Goal: Information Seeking & Learning: Learn about a topic

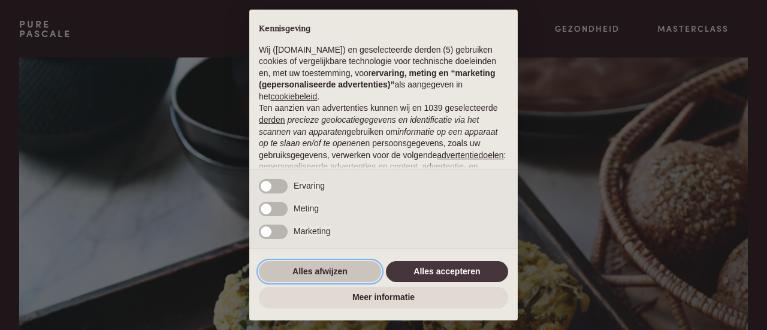
click at [357, 276] on button "Alles afwijzen" at bounding box center [320, 272] width 122 height 22
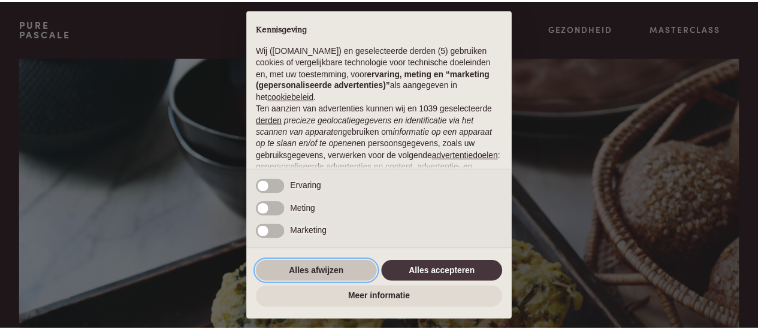
scroll to position [151, 0]
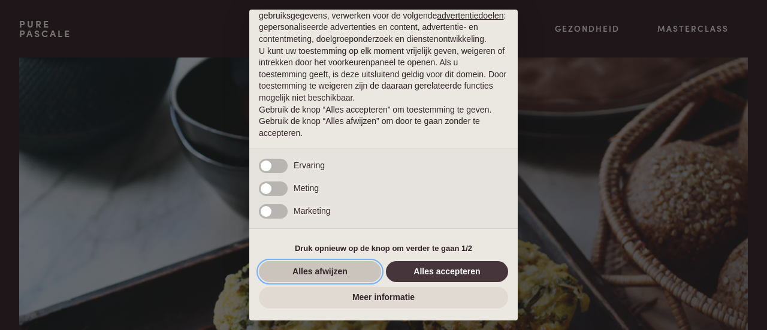
click at [357, 275] on button "Alles afwijzen" at bounding box center [320, 272] width 122 height 22
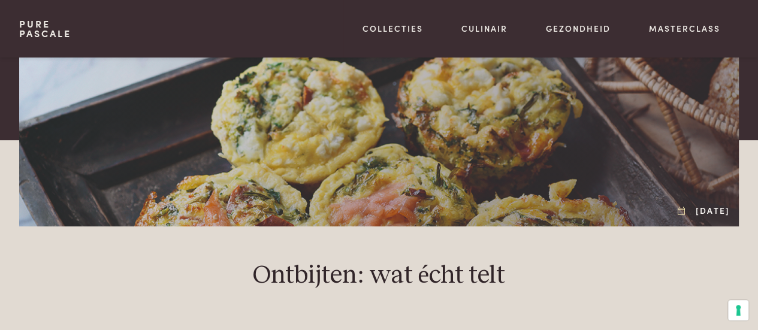
scroll to position [131, 0]
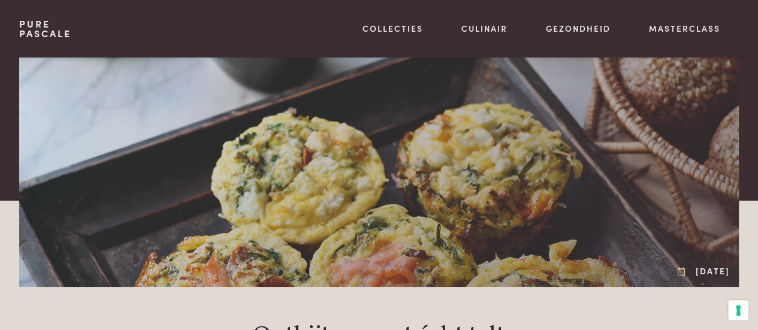
click at [454, 153] on div at bounding box center [379, 107] width 720 height 360
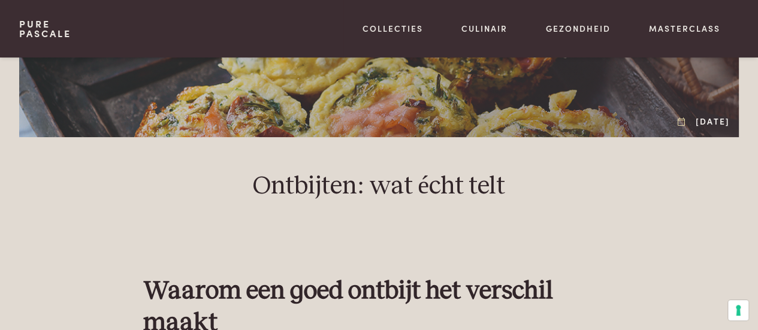
scroll to position [0, 0]
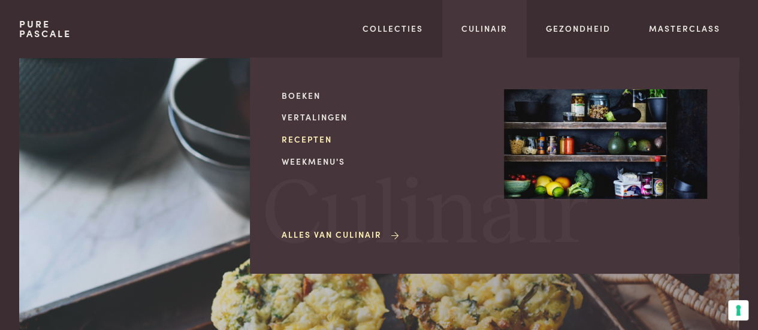
click at [312, 138] on link "Recepten" at bounding box center [383, 139] width 203 height 13
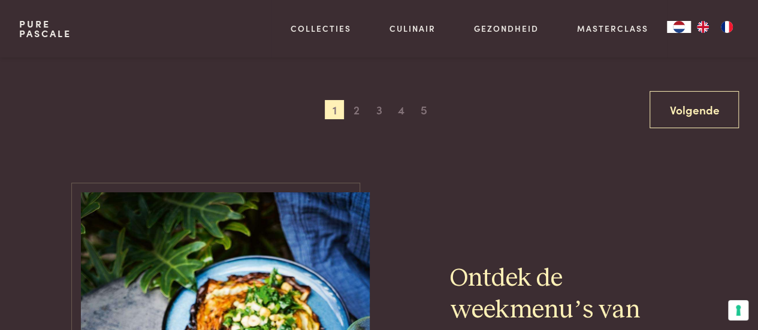
scroll to position [2294, 0]
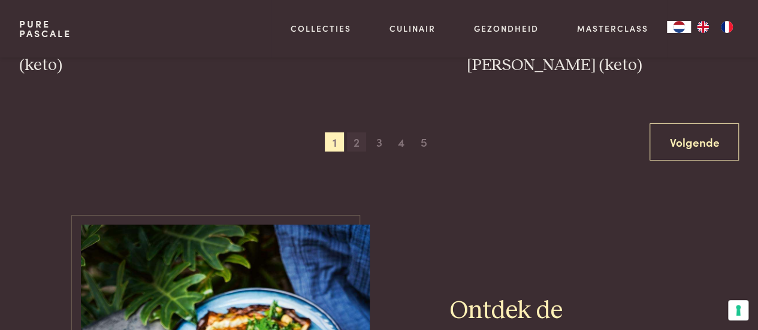
click at [360, 140] on span "2" at bounding box center [356, 141] width 19 height 19
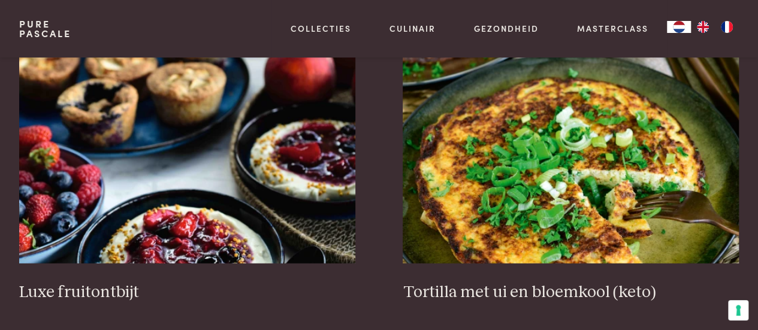
scroll to position [1430, 0]
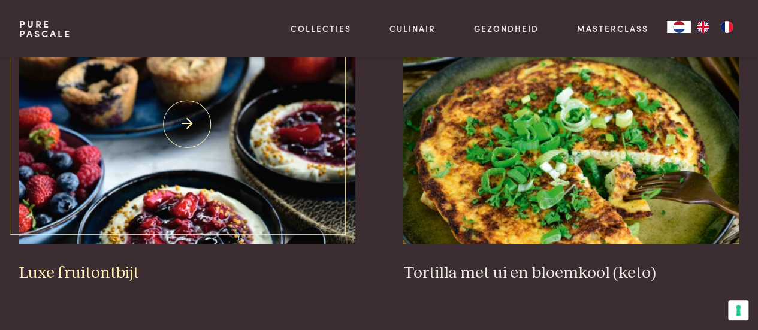
click at [211, 165] on img at bounding box center [187, 125] width 336 height 240
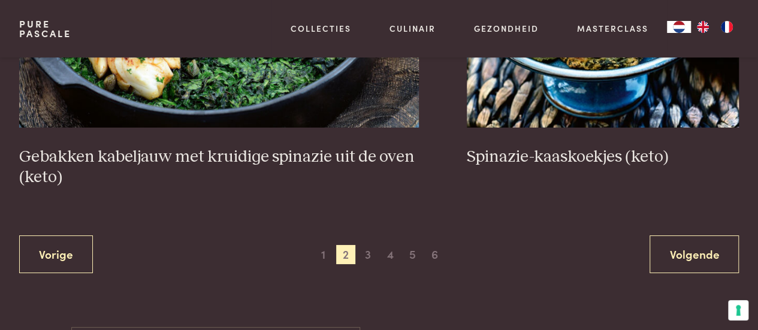
scroll to position [2345, 0]
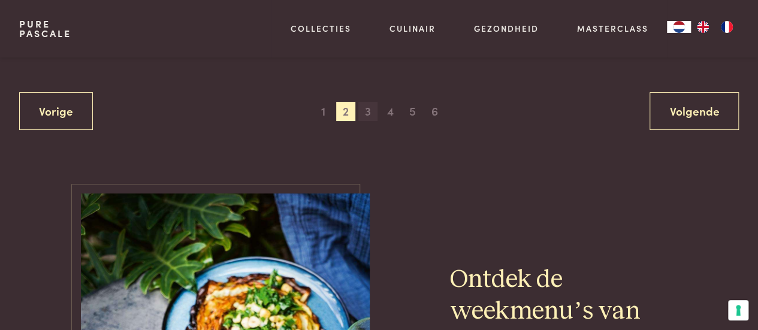
click at [366, 108] on span "3" at bounding box center [367, 111] width 19 height 19
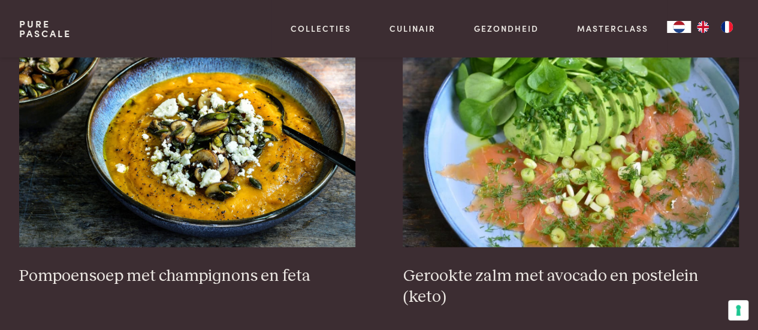
scroll to position [1462, 0]
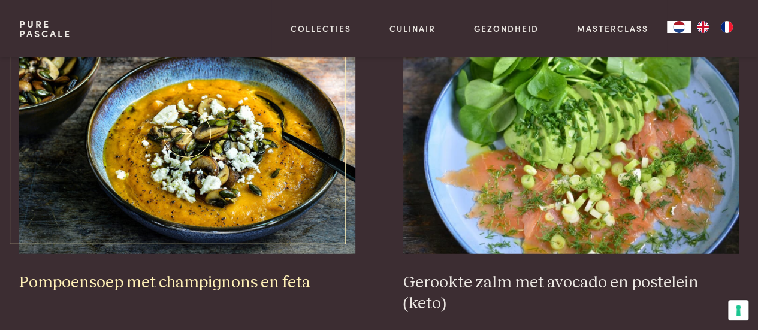
click at [273, 207] on img at bounding box center [187, 134] width 336 height 240
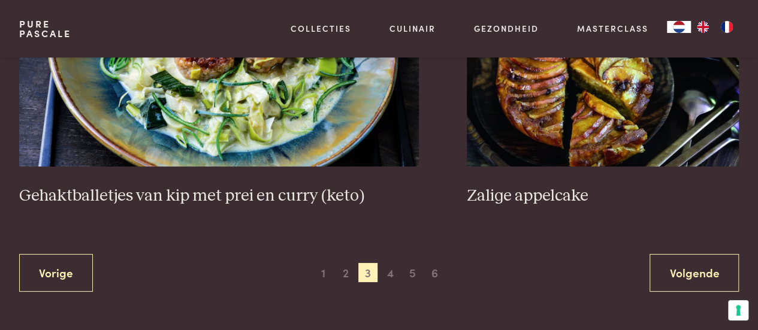
scroll to position [2318, 0]
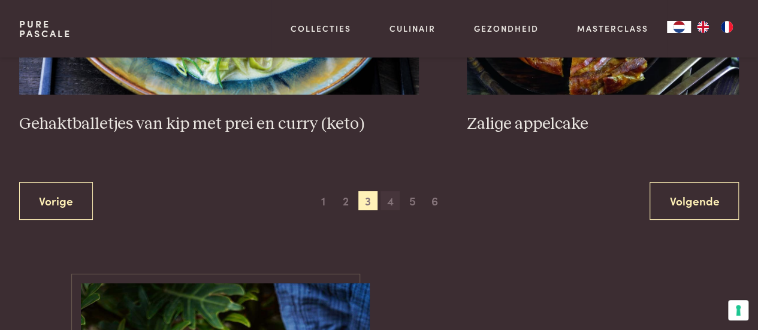
click at [393, 191] on span "4" at bounding box center [390, 200] width 19 height 19
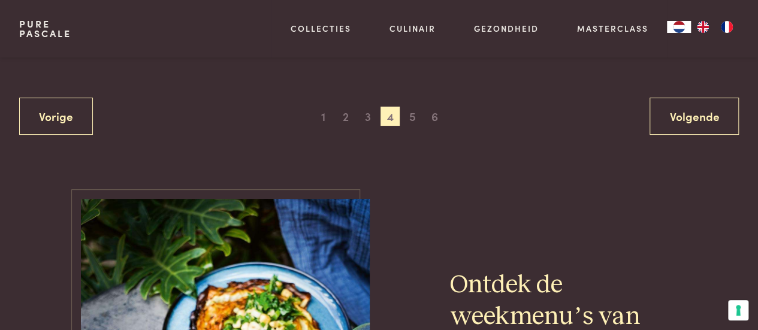
scroll to position [2326, 0]
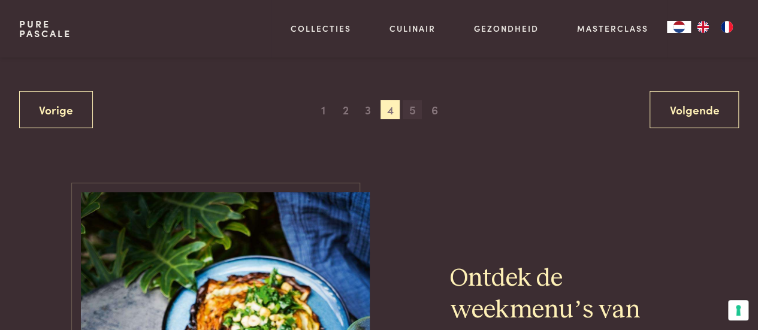
click at [414, 112] on span "5" at bounding box center [412, 109] width 19 height 19
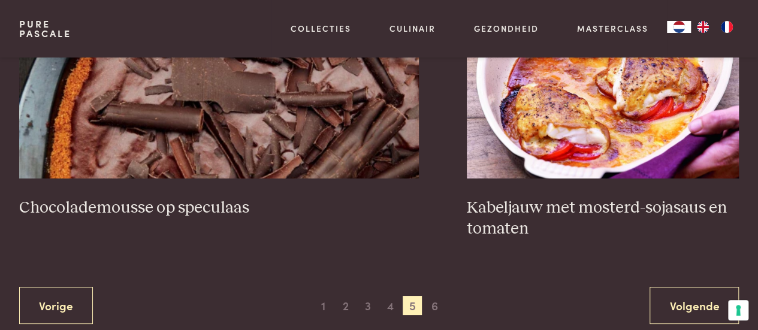
scroll to position [2243, 0]
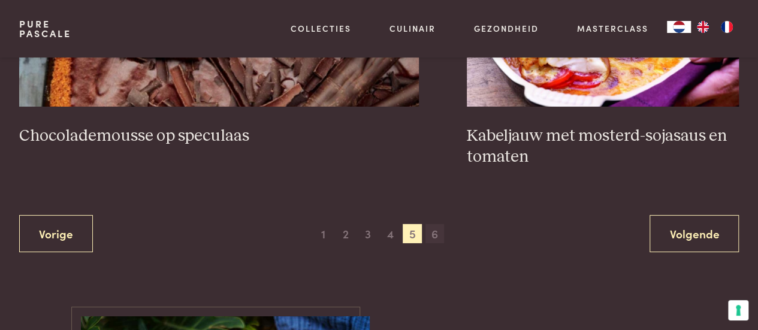
click at [427, 237] on span "6" at bounding box center [435, 233] width 19 height 19
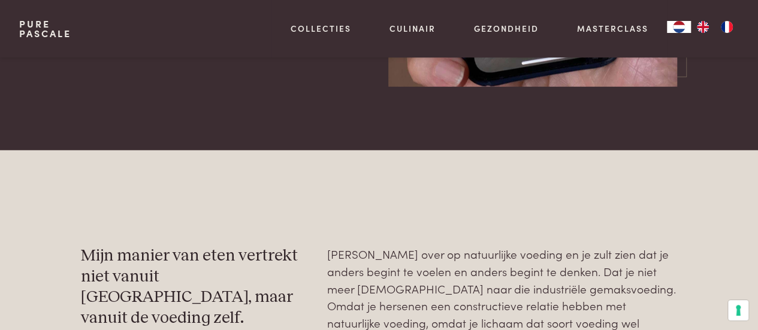
scroll to position [1648, 0]
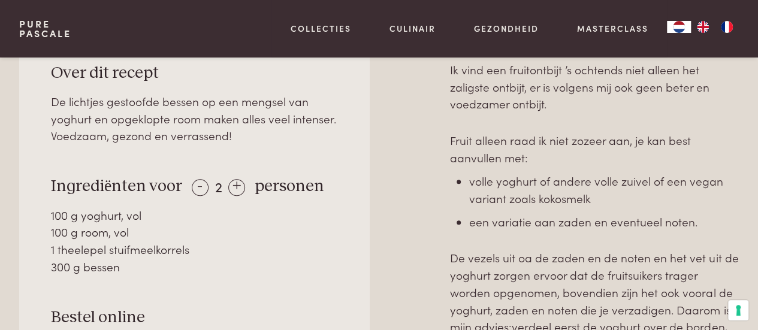
scroll to position [504, 0]
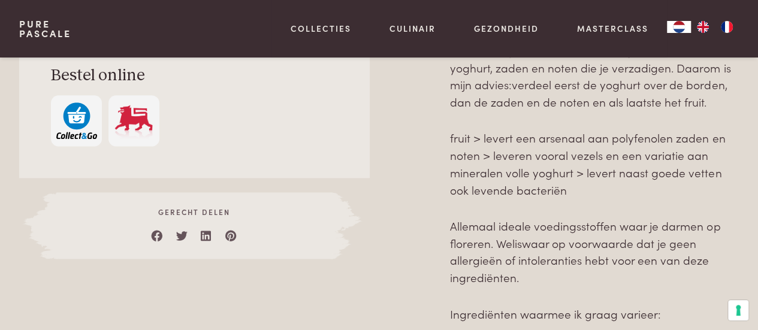
drag, startPoint x: 762, startPoint y: 36, endPoint x: 767, endPoint y: 123, distance: 87.7
